Goal: Information Seeking & Learning: Learn about a topic

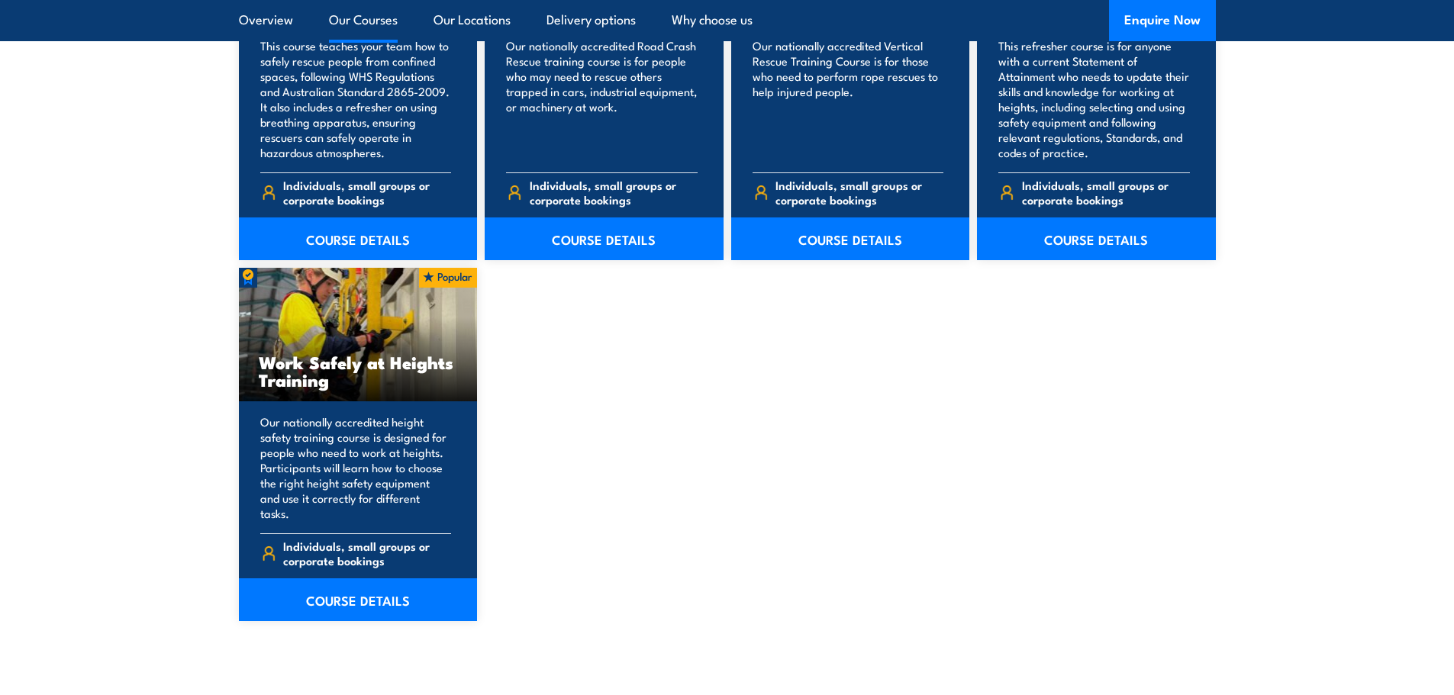
scroll to position [1831, 0]
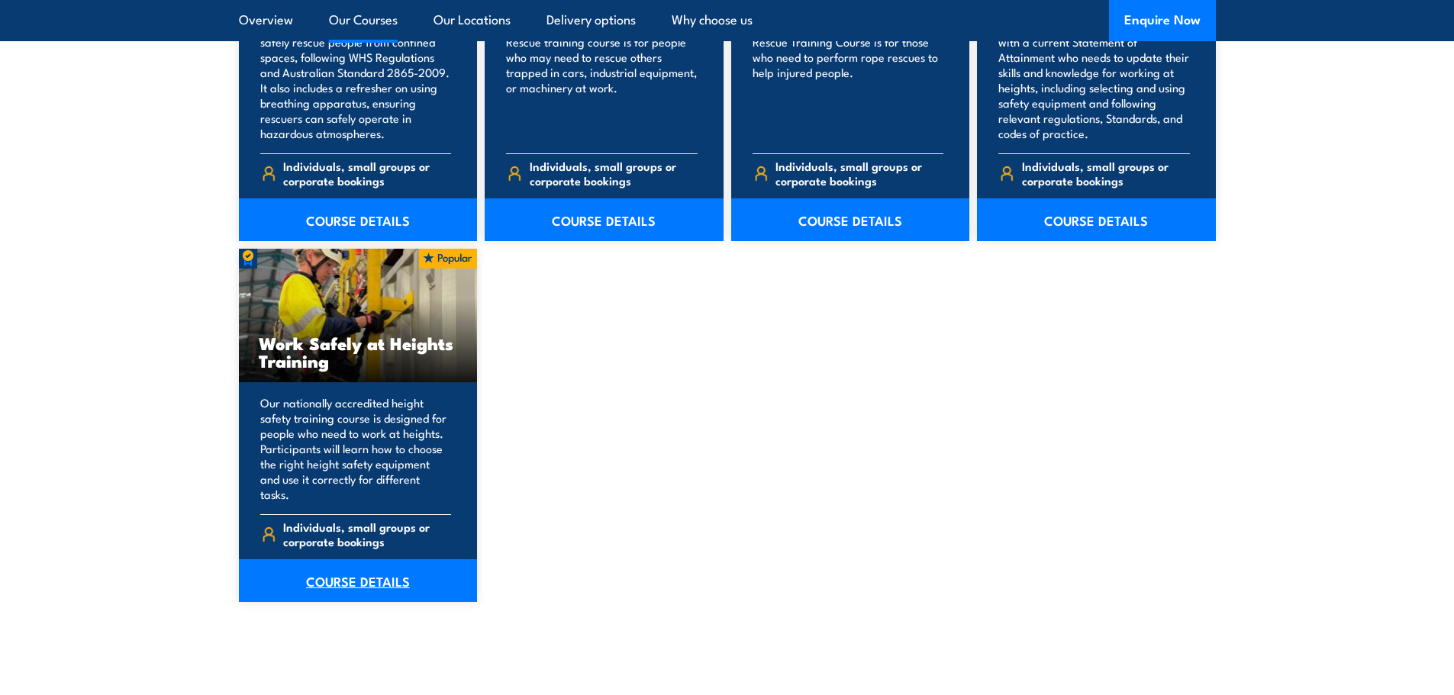
click at [407, 559] on link "COURSE DETAILS" at bounding box center [358, 580] width 239 height 43
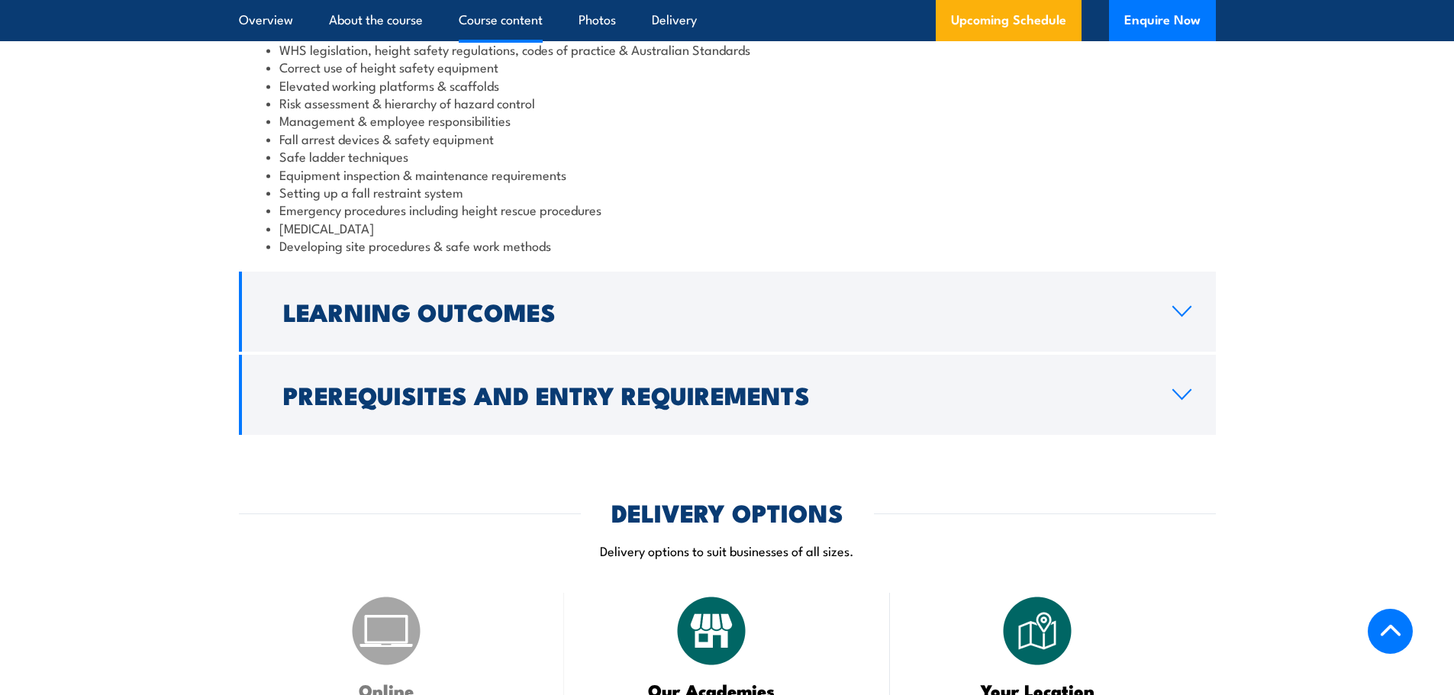
scroll to position [1374, 0]
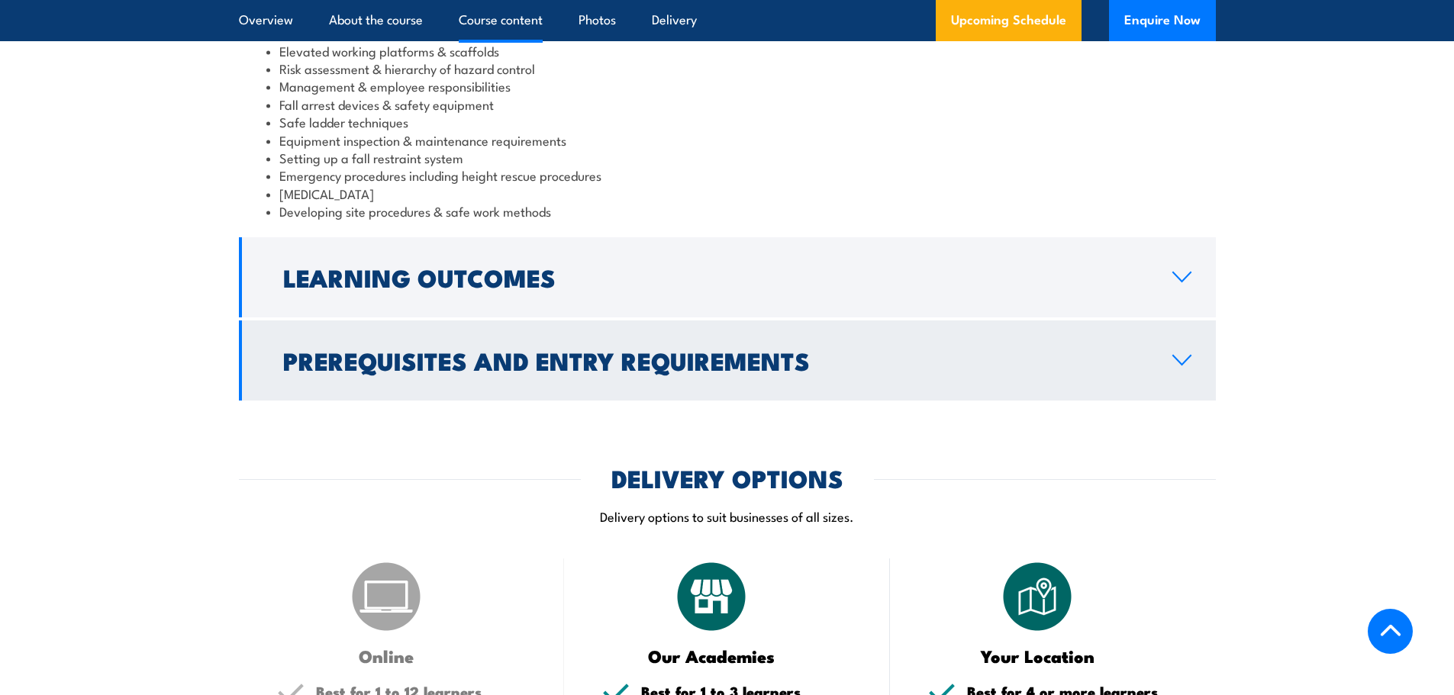
click at [450, 371] on h2 "Prerequisites and Entry Requirements" at bounding box center [715, 359] width 865 height 21
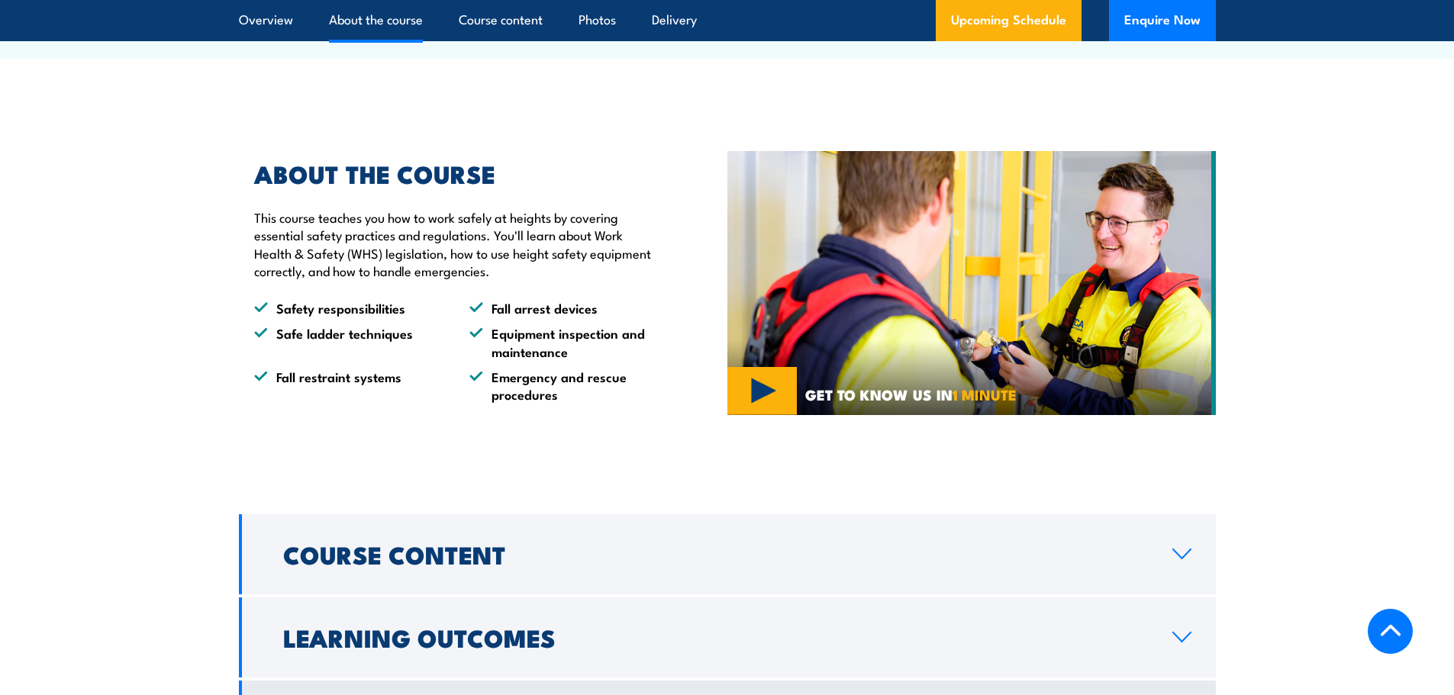
scroll to position [1066, 0]
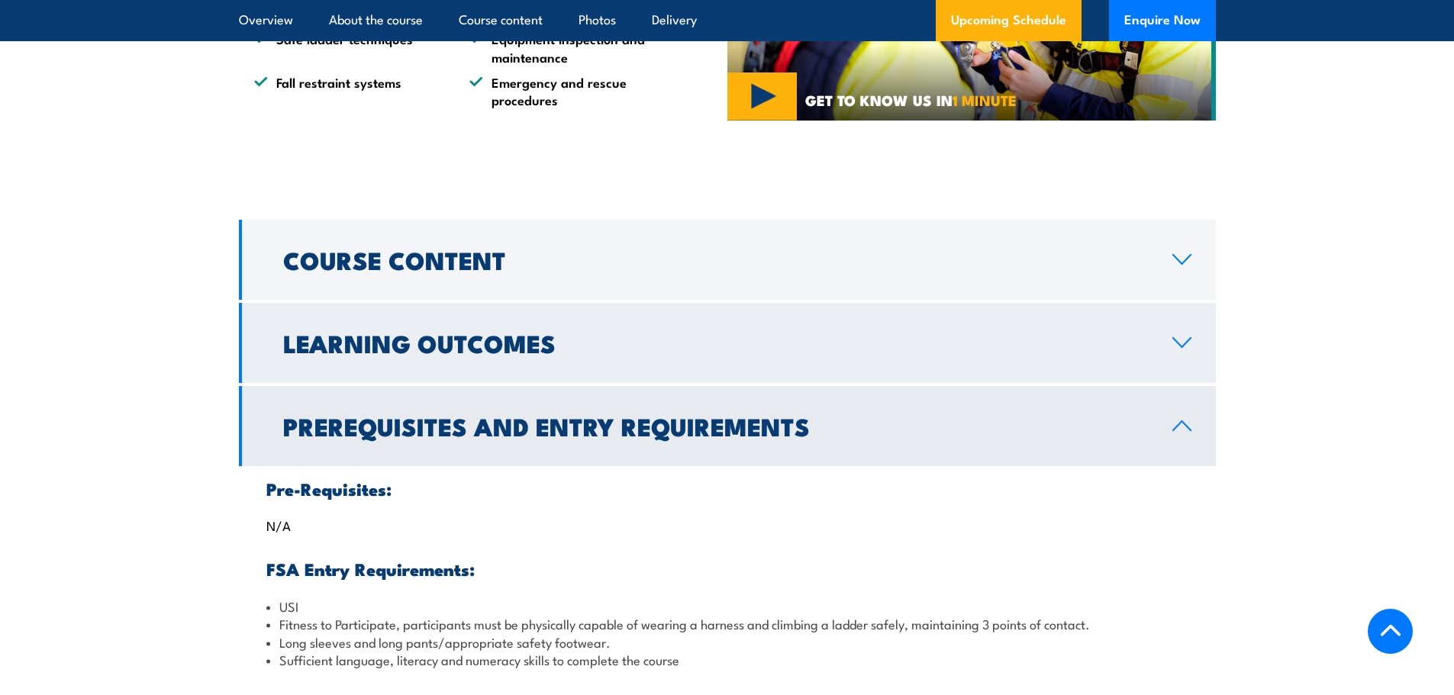
click at [657, 349] on h2 "Learning Outcomes" at bounding box center [715, 342] width 865 height 21
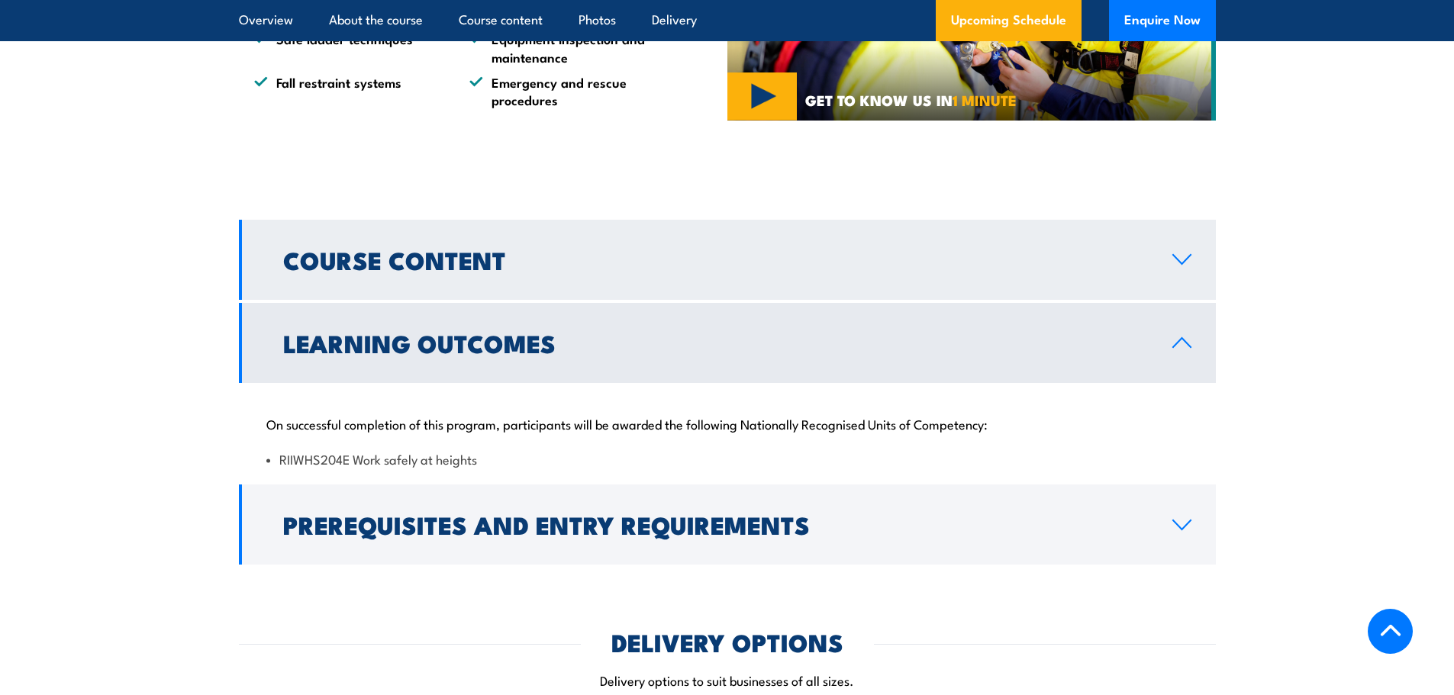
click at [637, 285] on link "Course Content" at bounding box center [727, 260] width 977 height 80
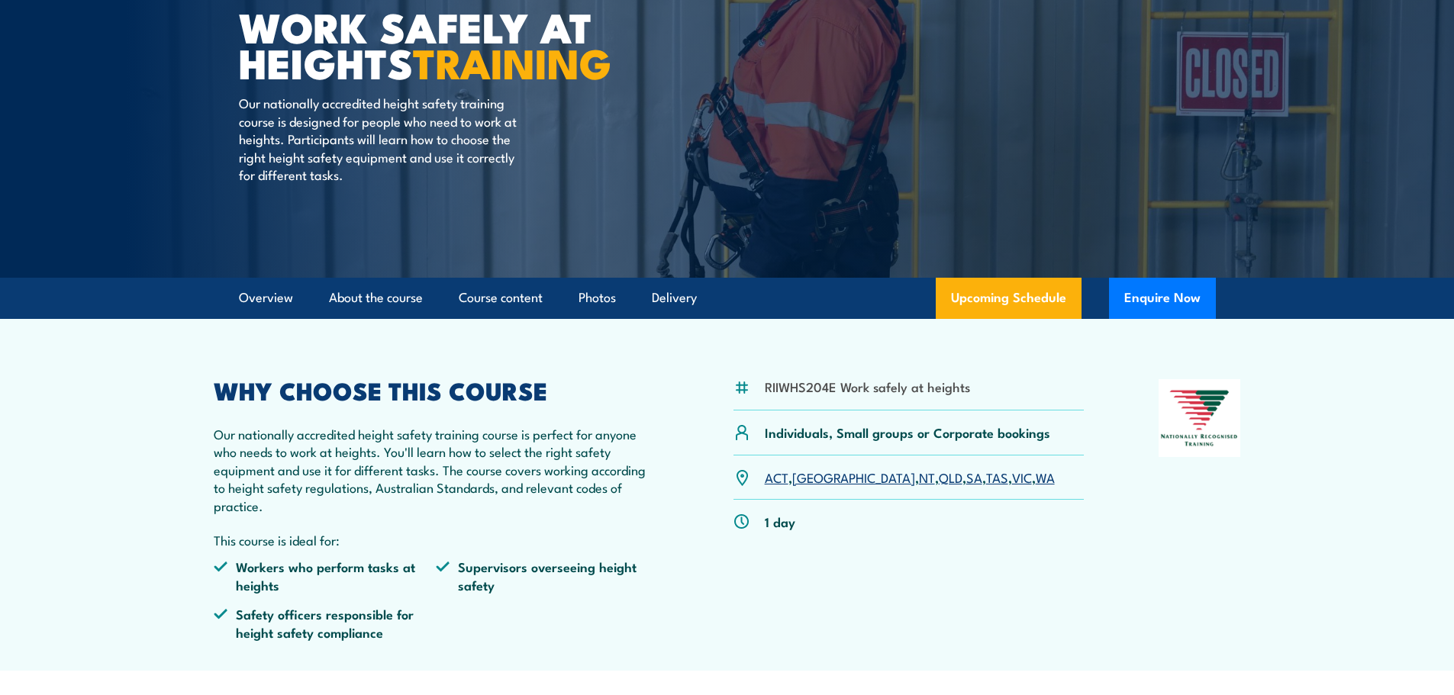
scroll to position [0, 0]
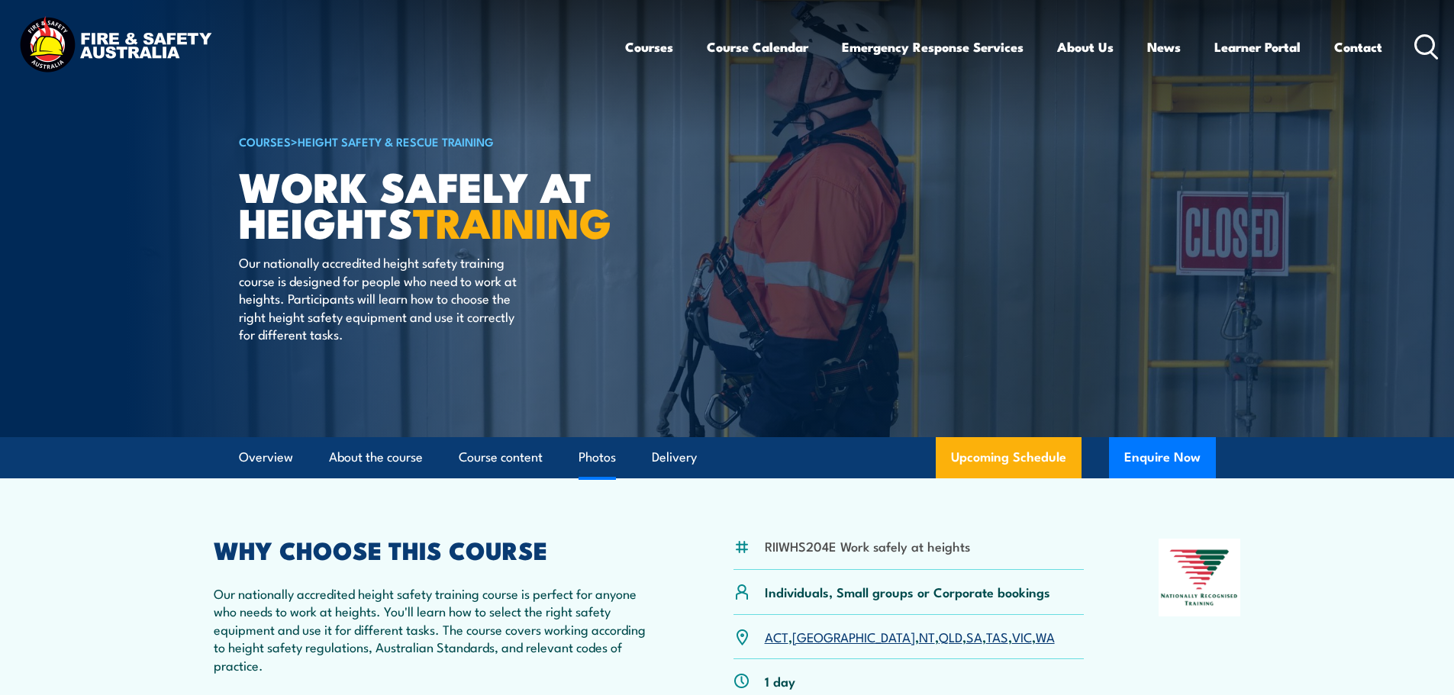
click at [599, 459] on link "Photos" at bounding box center [596, 457] width 37 height 40
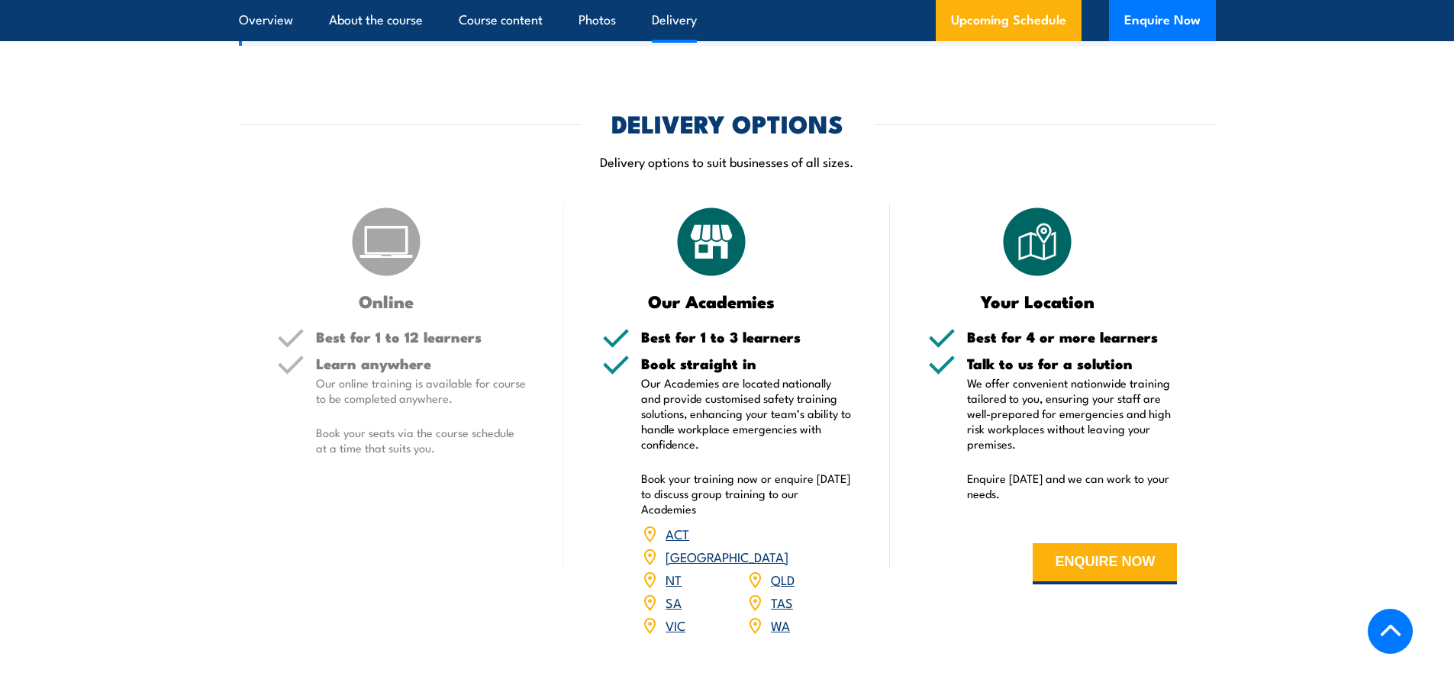
scroll to position [1762, 0]
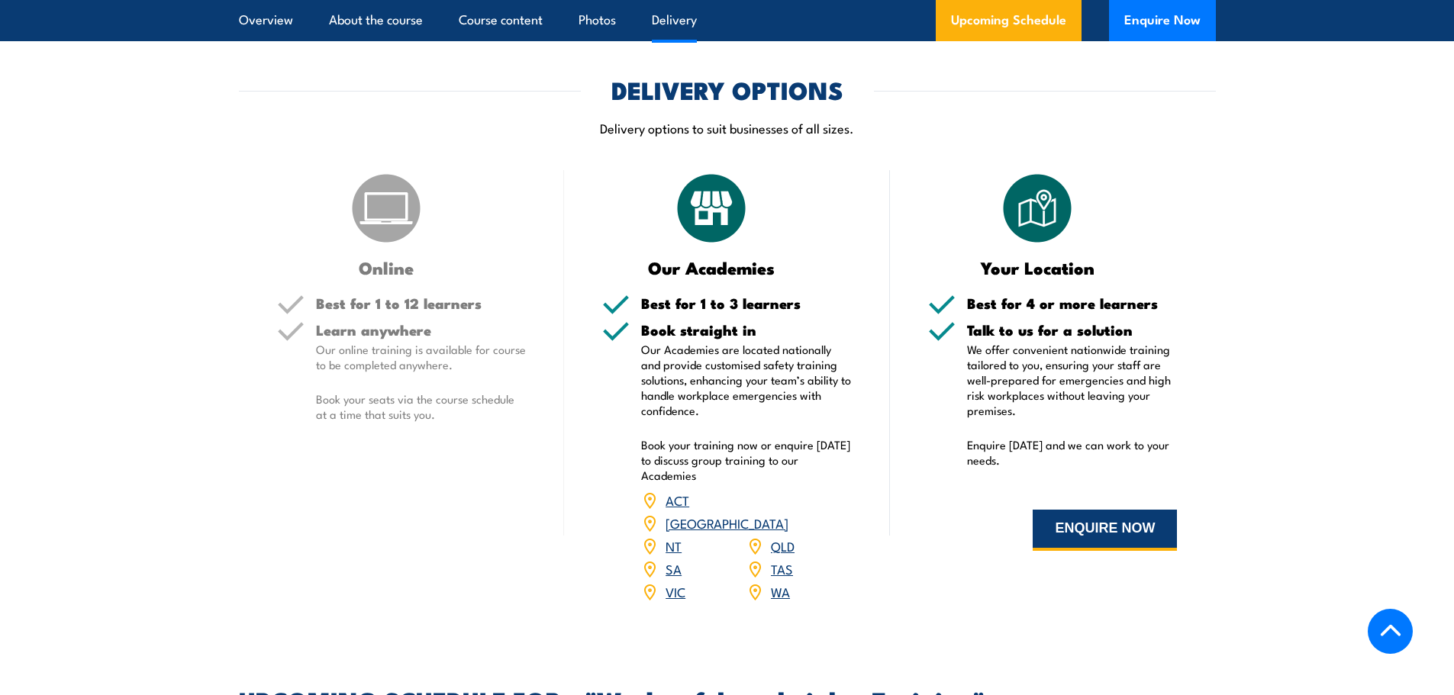
click at [1149, 538] on button "ENQUIRE NOW" at bounding box center [1104, 530] width 144 height 41
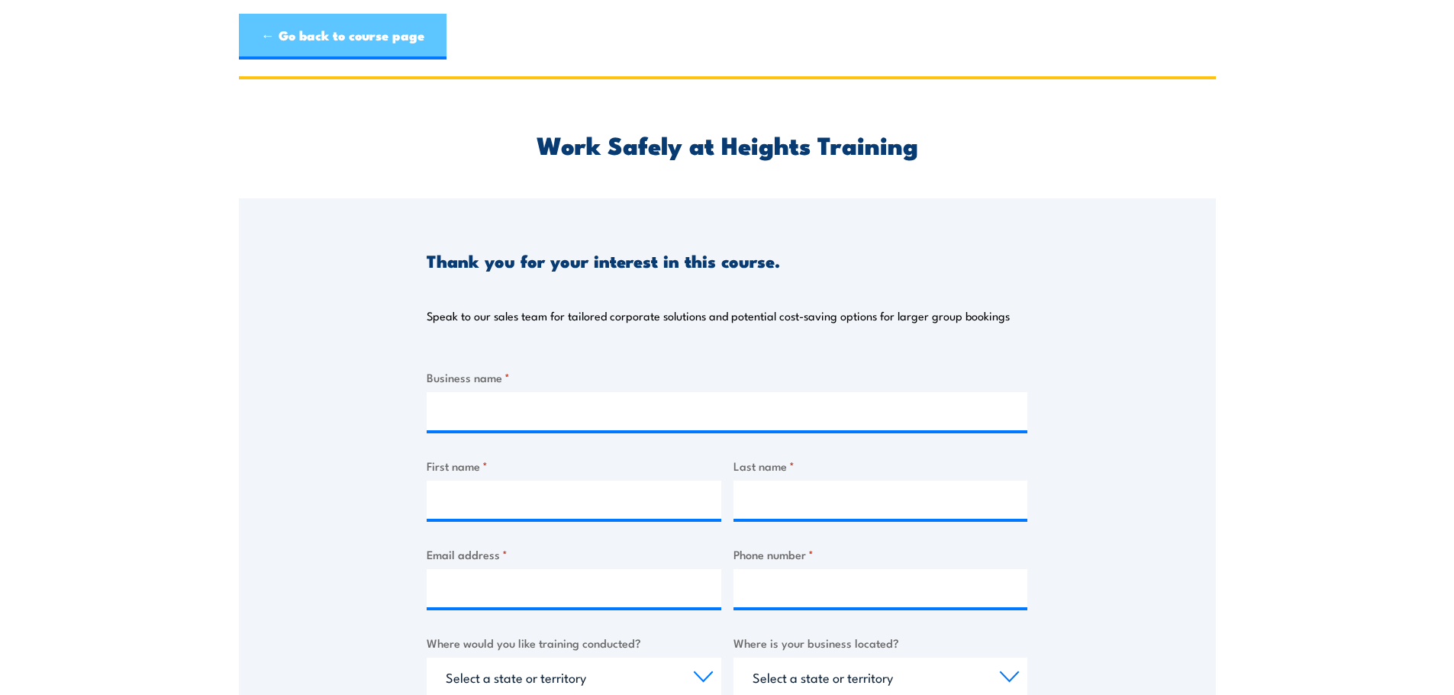
click at [356, 33] on link "← Go back to course page" at bounding box center [343, 37] width 208 height 46
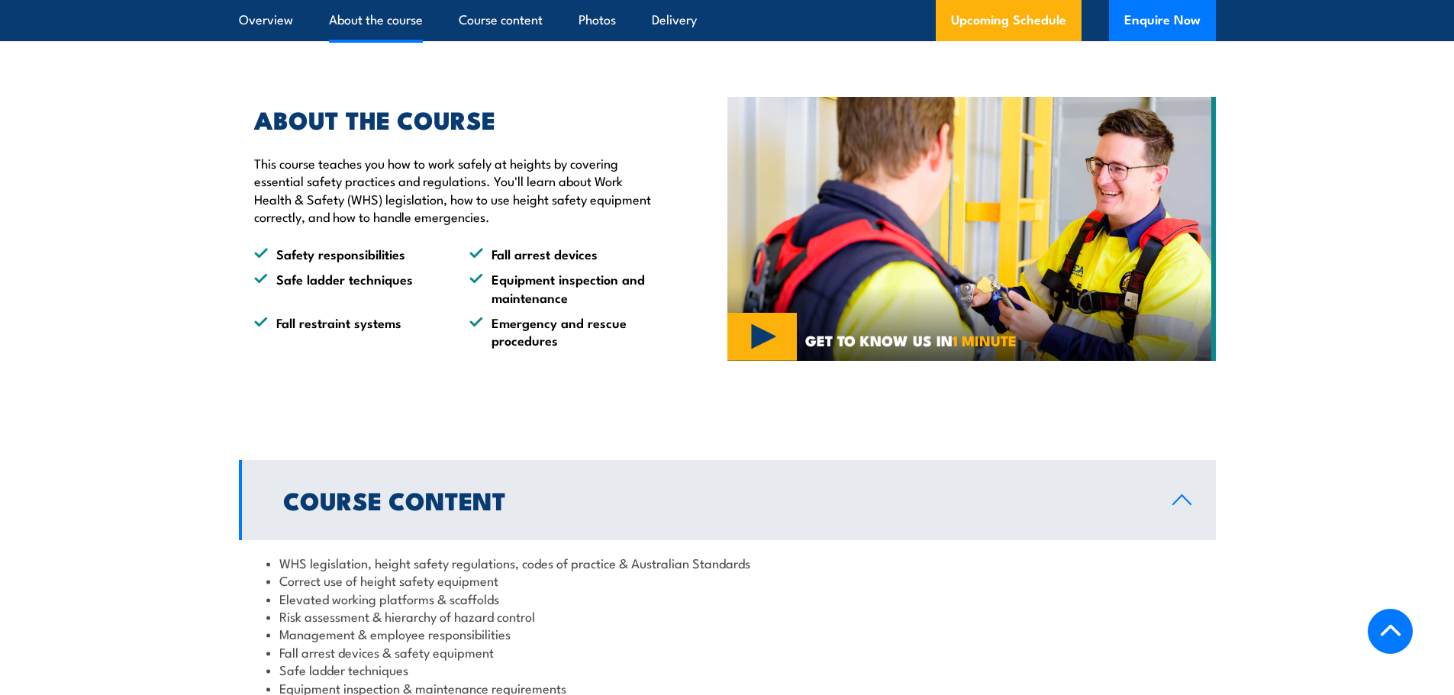
scroll to position [139, 0]
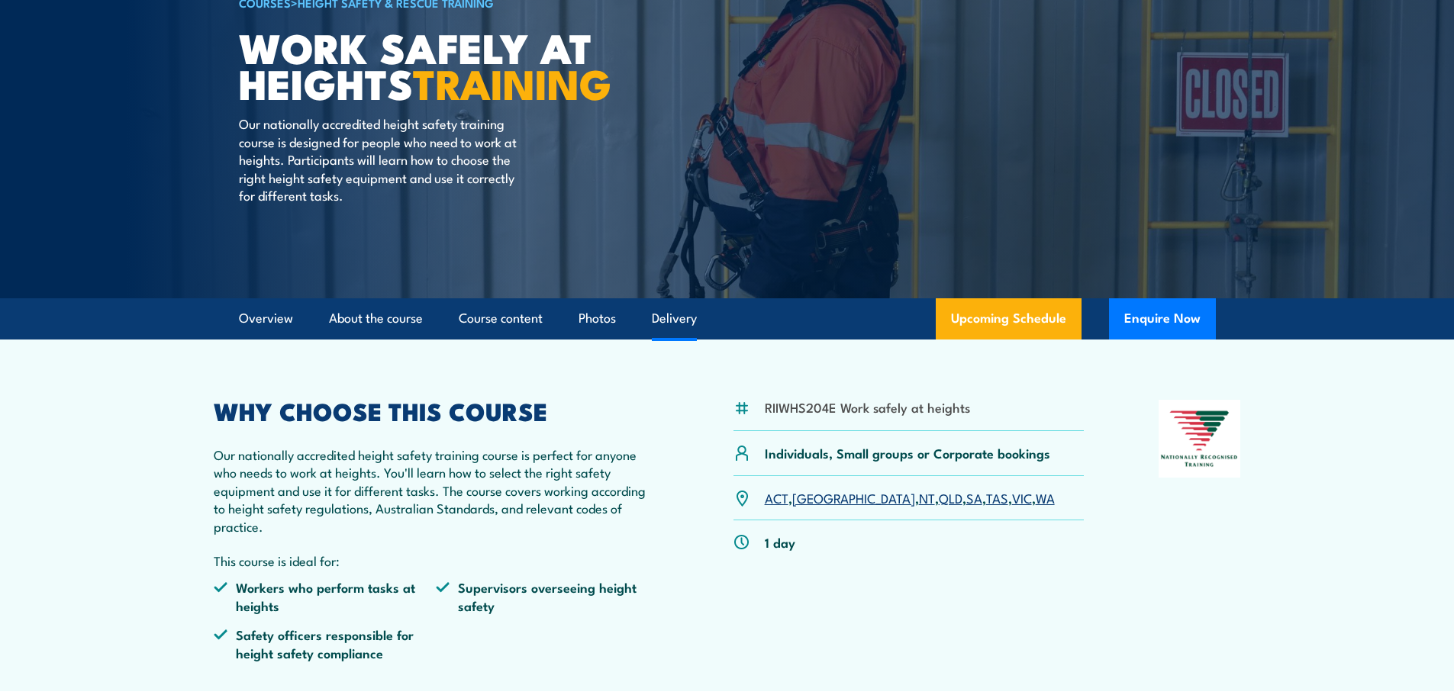
click at [679, 324] on link "Delivery" at bounding box center [674, 318] width 45 height 40
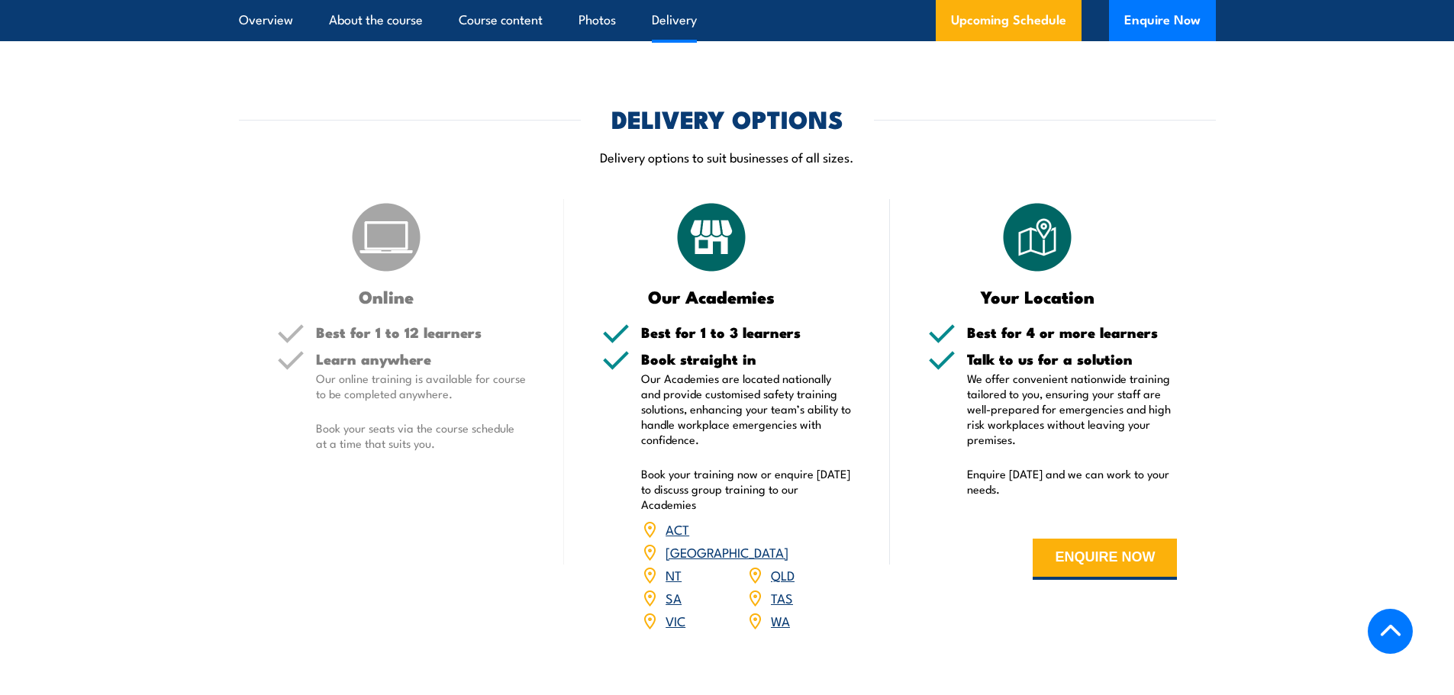
scroll to position [1746, 0]
